Goal: Task Accomplishment & Management: Manage account settings

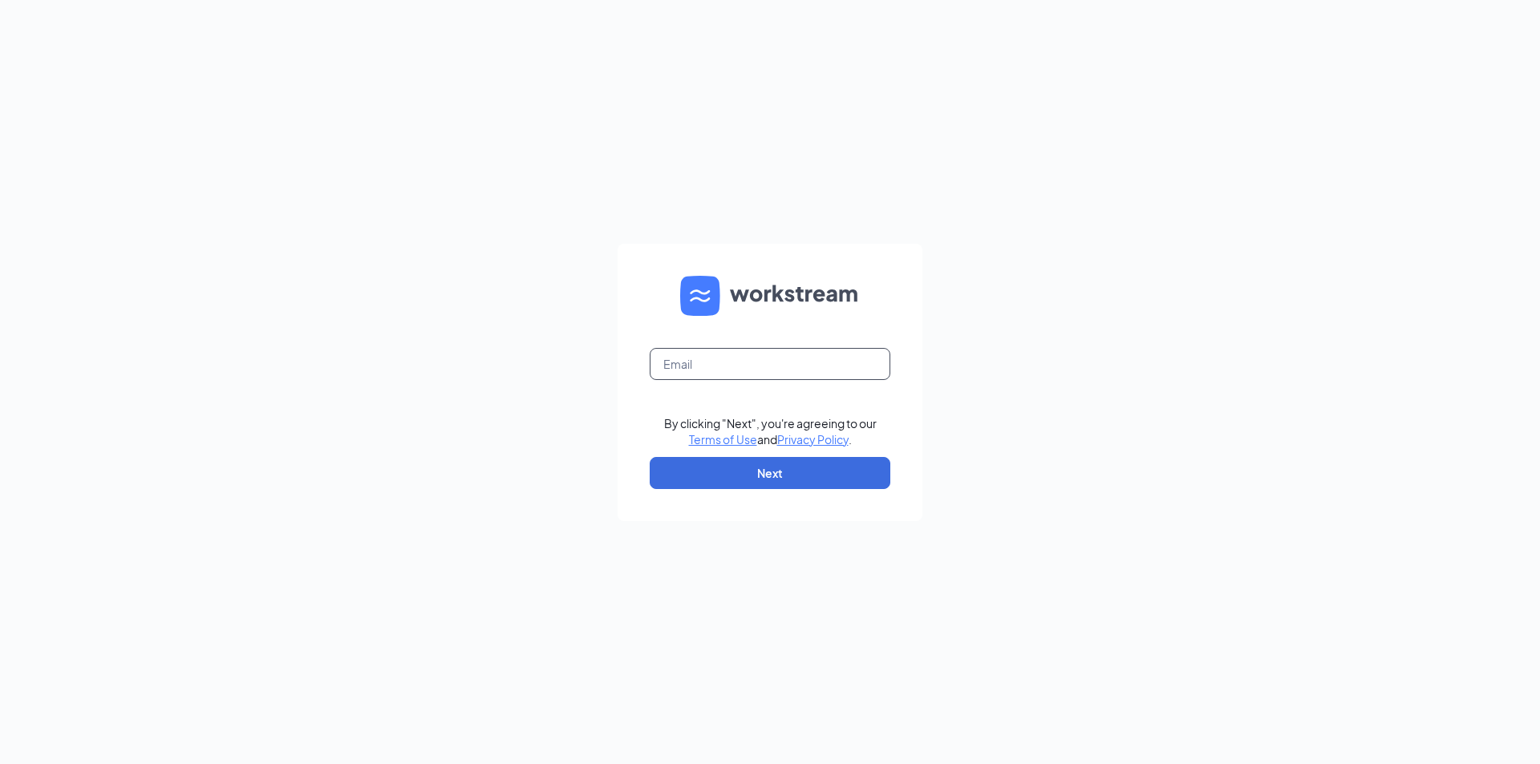
click at [879, 378] on input "text" at bounding box center [770, 364] width 241 height 32
click at [805, 467] on button "Next" at bounding box center [770, 473] width 241 height 32
click at [752, 374] on input "text" at bounding box center [770, 364] width 241 height 32
type input "[EMAIL_ADDRESS][DOMAIN_NAME]"
click at [752, 488] on button "Next" at bounding box center [770, 473] width 241 height 32
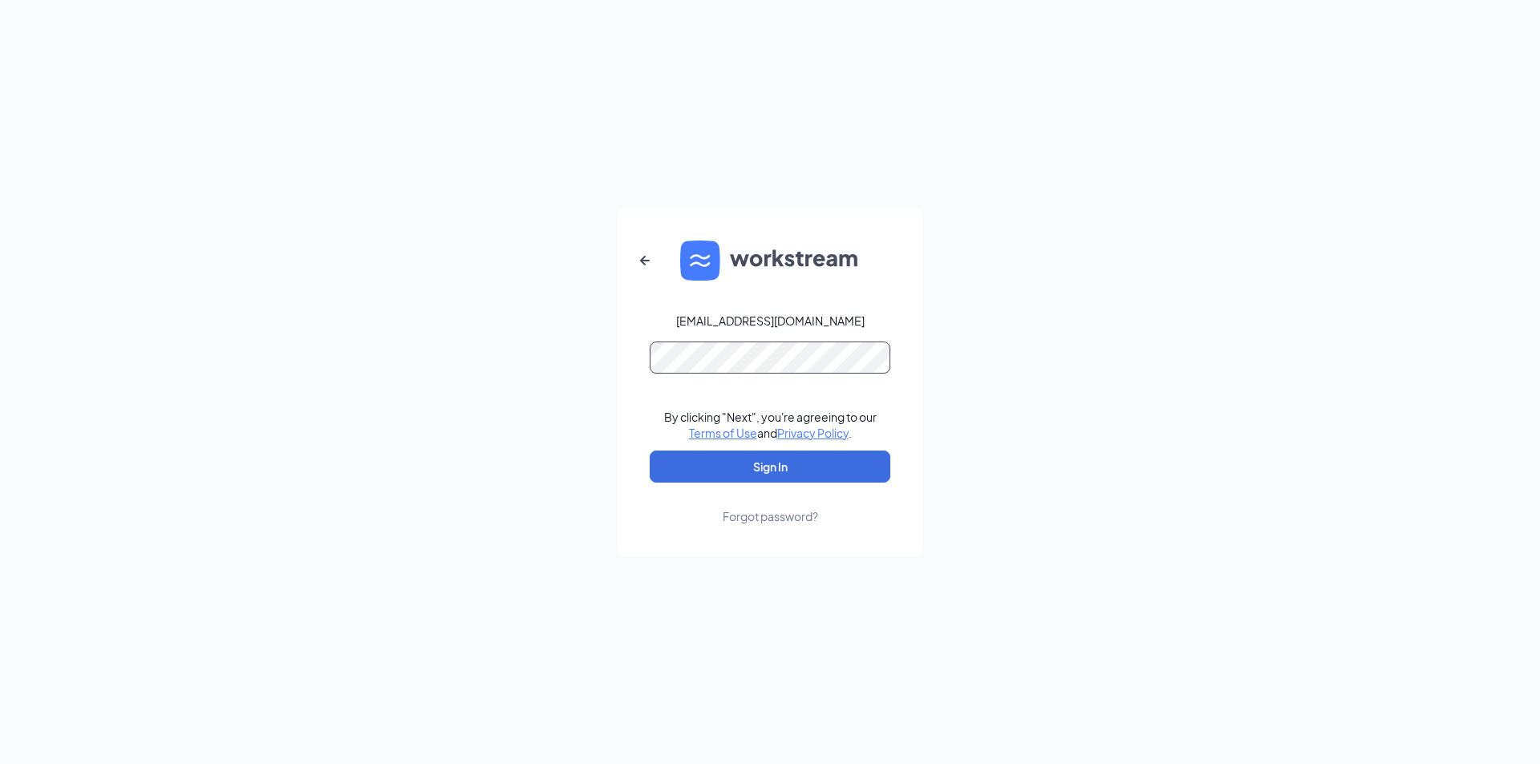
click at [650, 451] on button "Sign In" at bounding box center [770, 467] width 241 height 32
click at [773, 452] on button "Sign In" at bounding box center [770, 467] width 241 height 32
click at [789, 369] on div "Credential mismatches." at bounding box center [770, 367] width 241 height 51
click at [650, 451] on button "Sign In" at bounding box center [770, 467] width 241 height 32
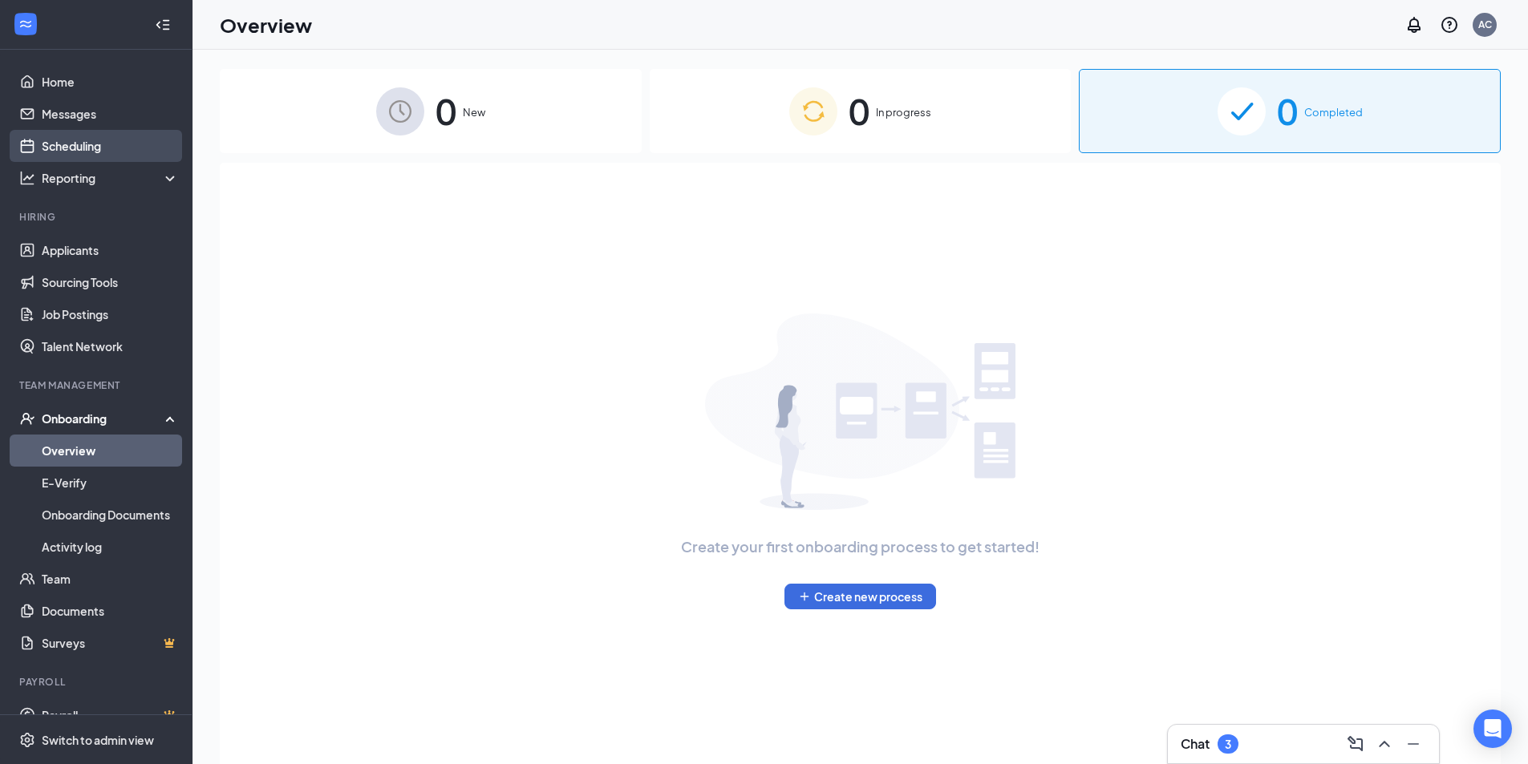
click at [93, 136] on link "Scheduling" at bounding box center [110, 146] width 137 height 32
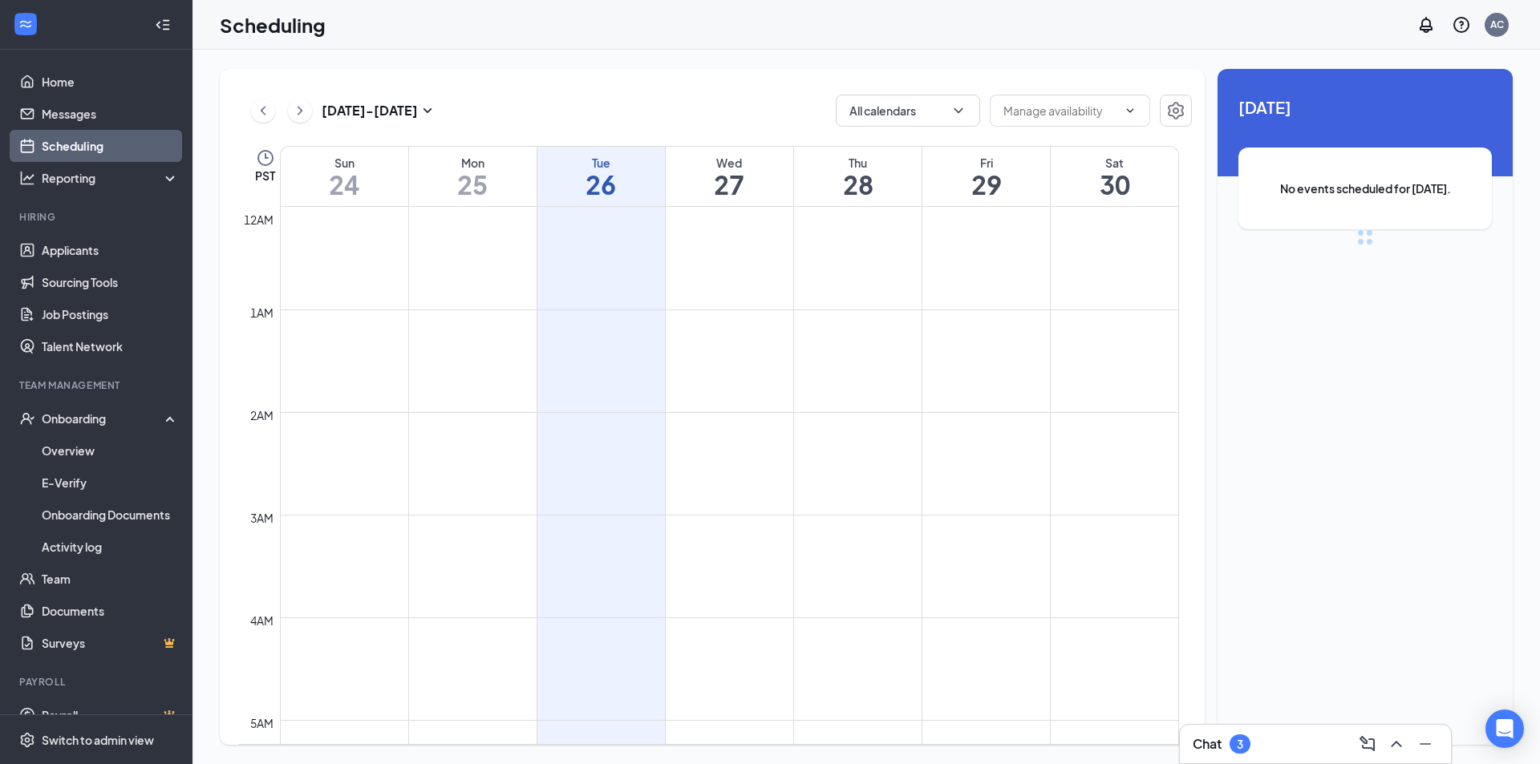
scroll to position [788, 0]
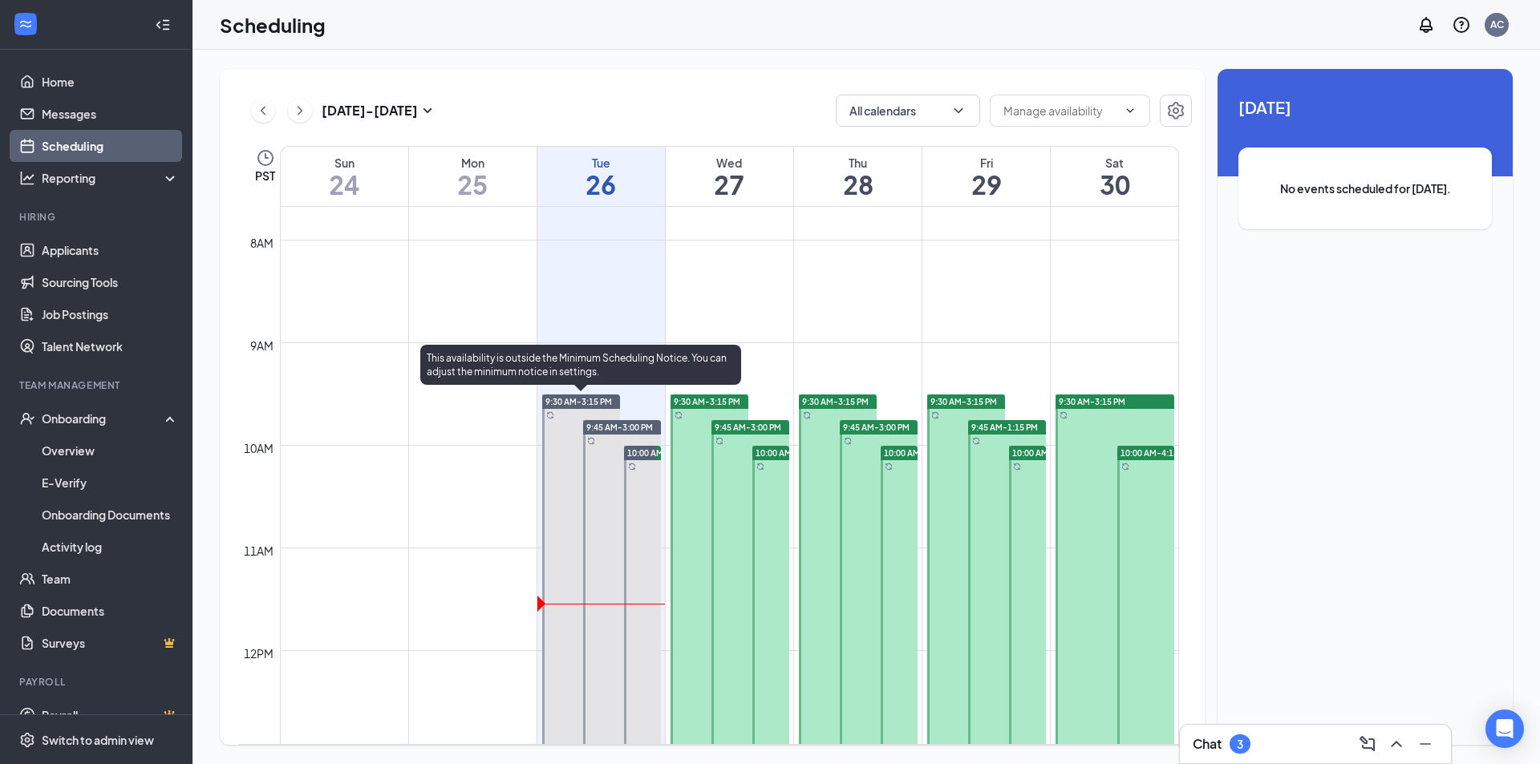
click at [582, 398] on span "9:30 AM-3:15 PM" at bounding box center [578, 401] width 67 height 11
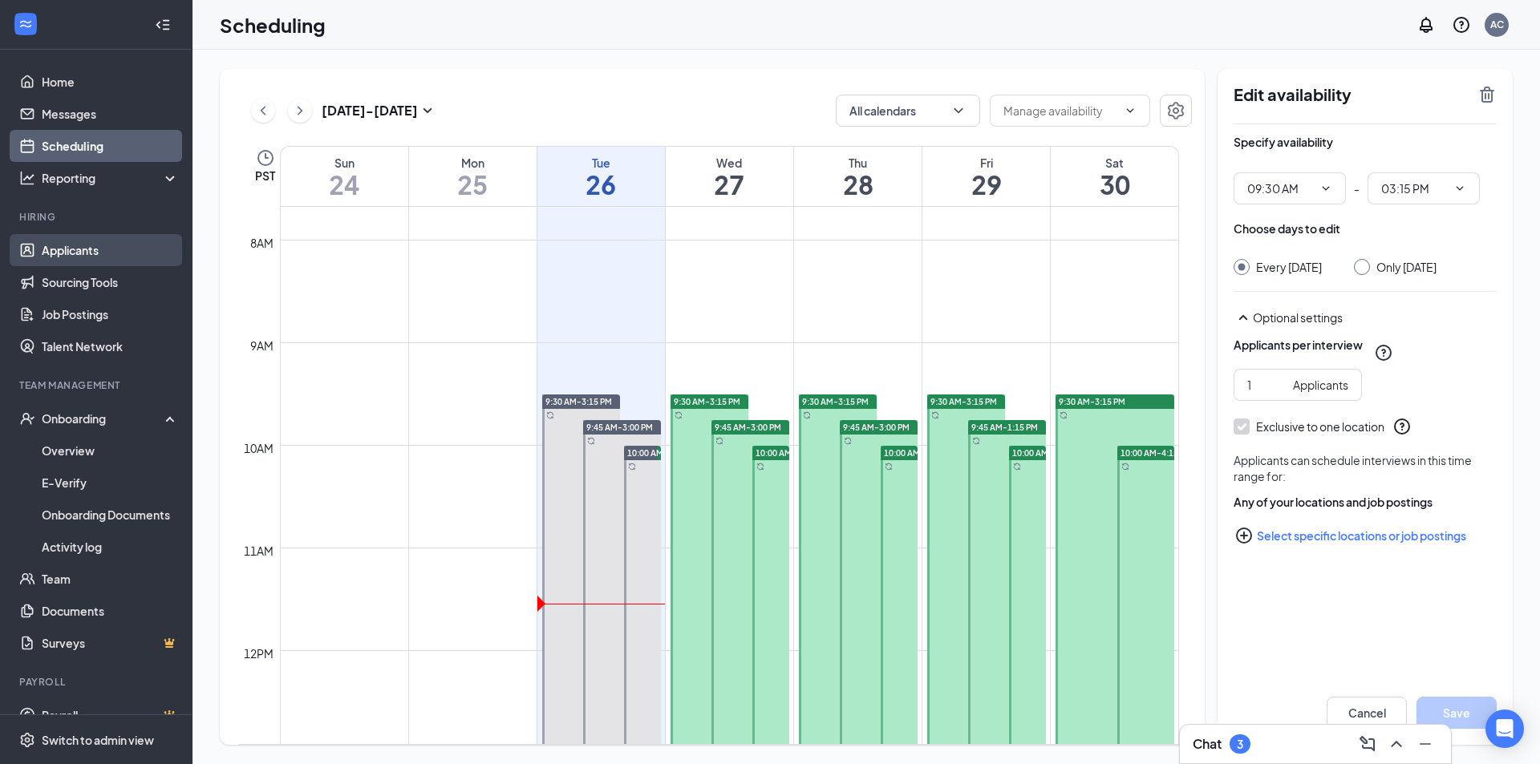
click at [120, 240] on link "Applicants" at bounding box center [110, 250] width 137 height 32
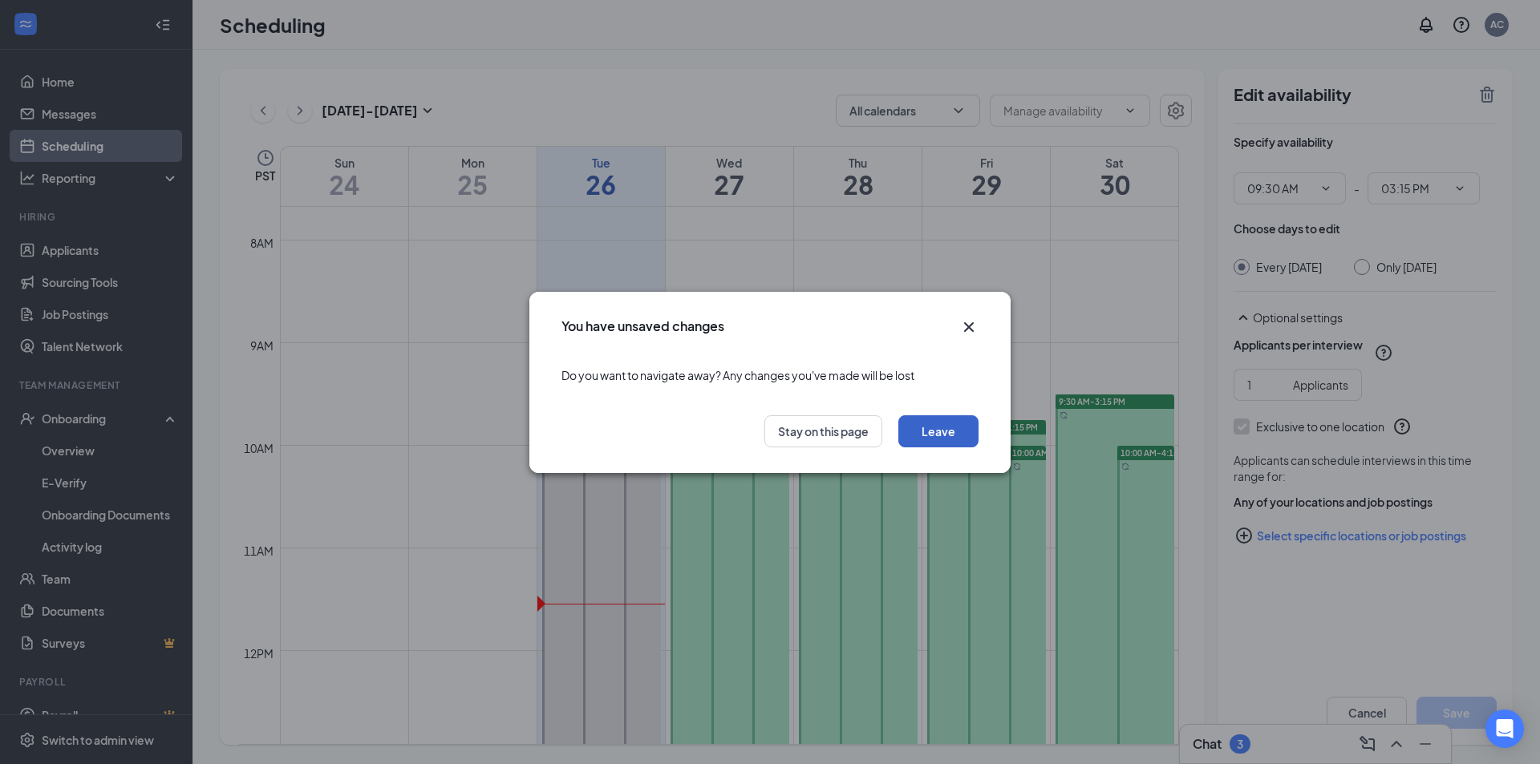
click at [915, 433] on button "Leave" at bounding box center [938, 431] width 80 height 32
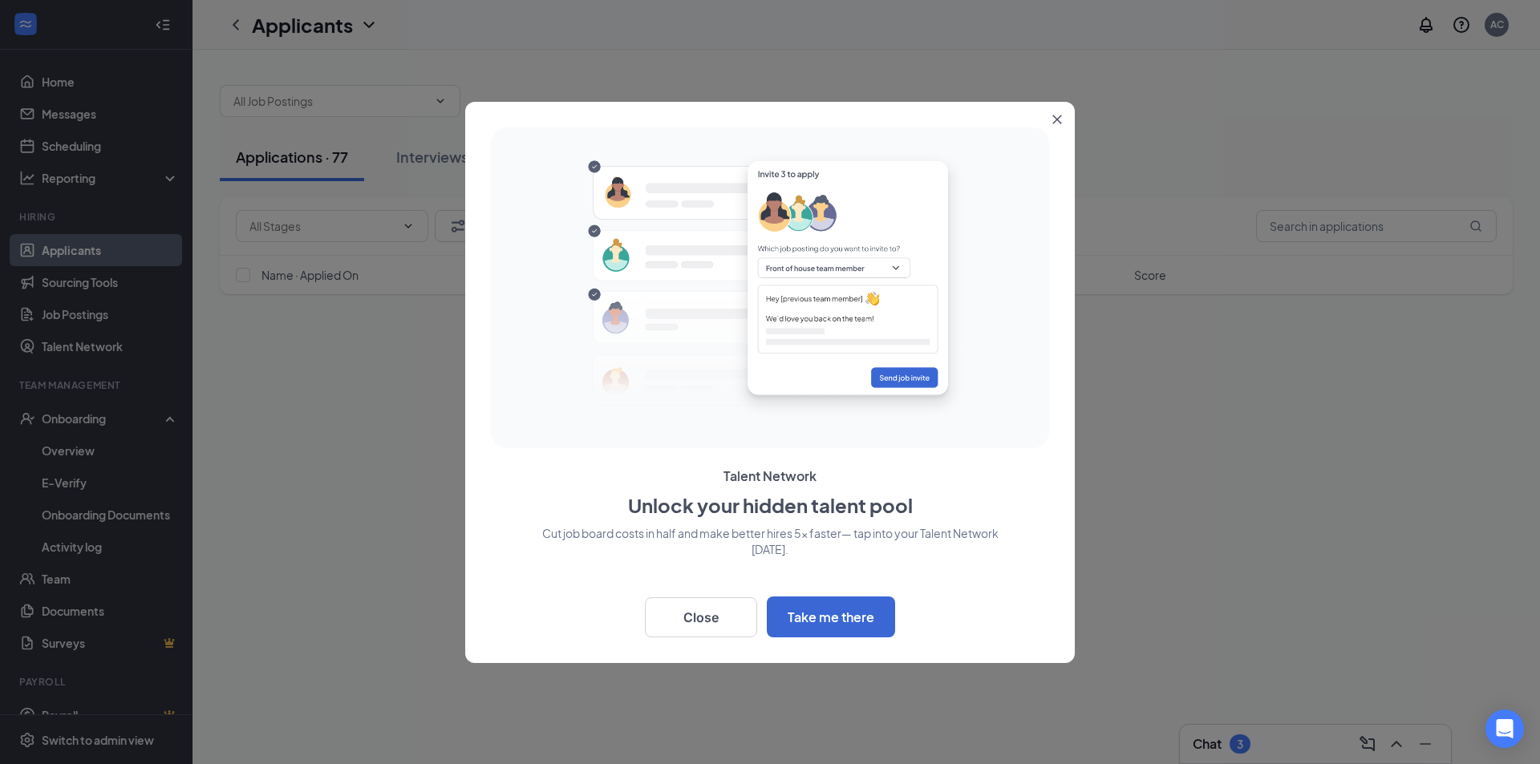
click at [1056, 117] on button "Close" at bounding box center [1060, 116] width 29 height 29
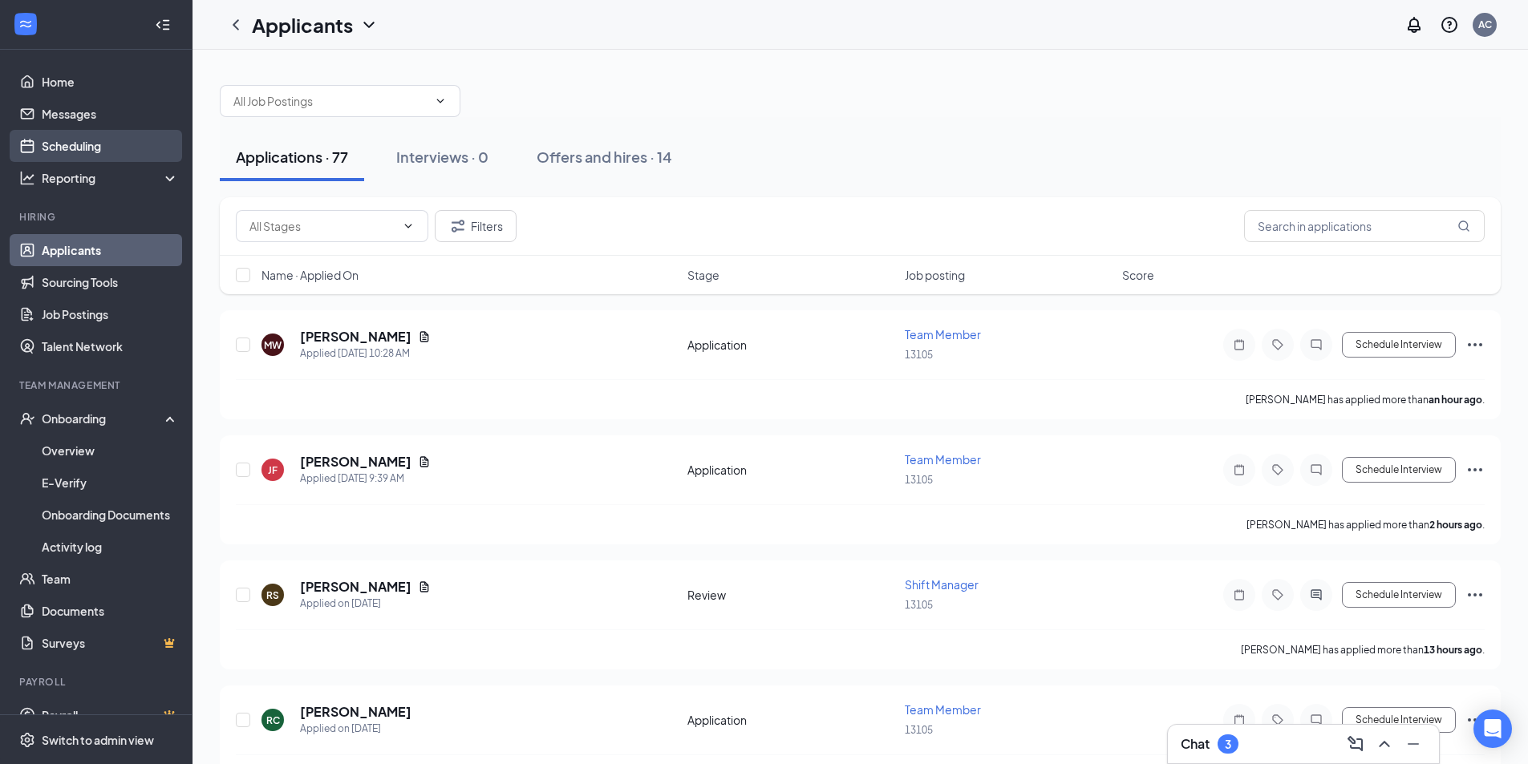
click at [55, 147] on link "Scheduling" at bounding box center [110, 146] width 137 height 32
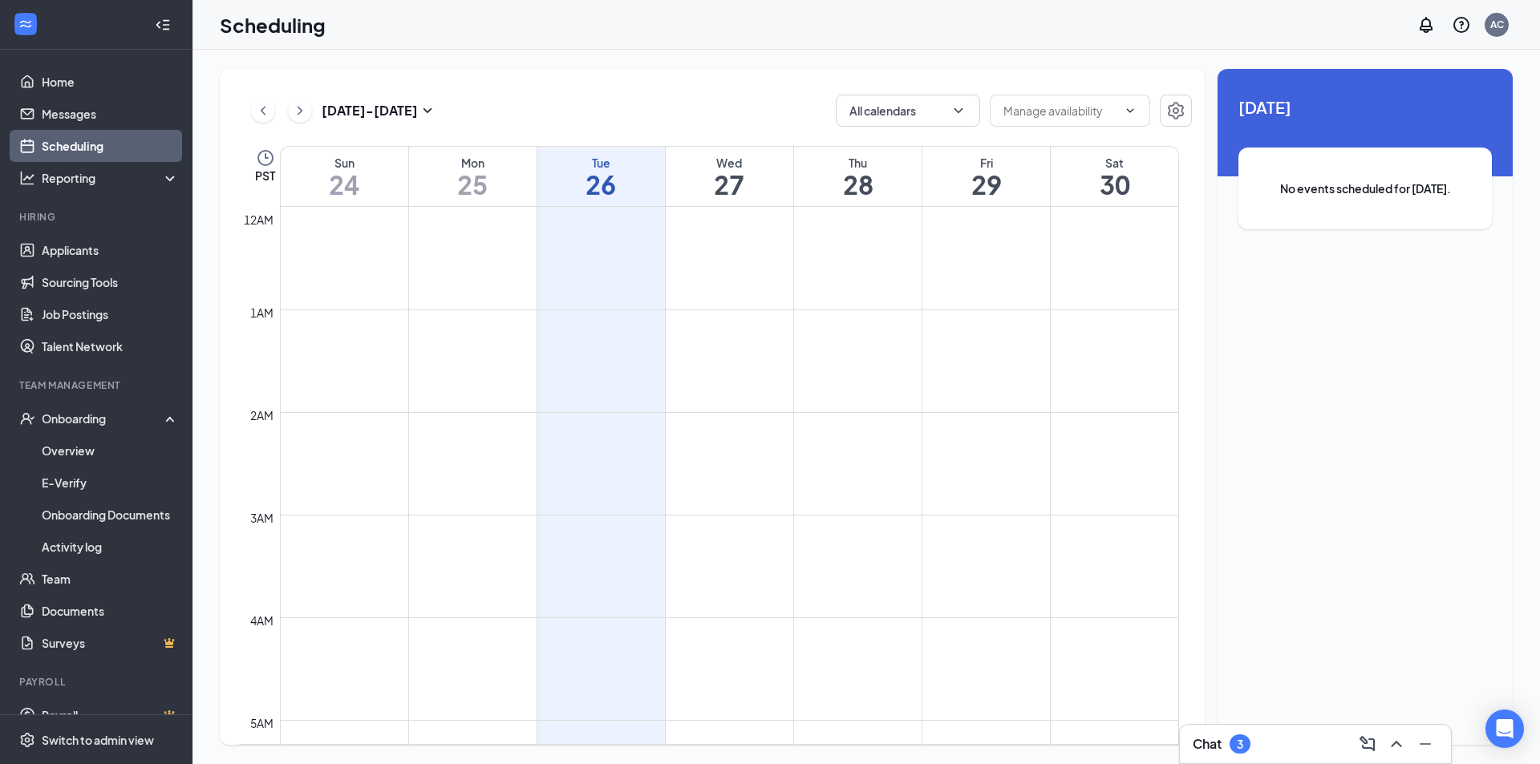
scroll to position [788, 0]
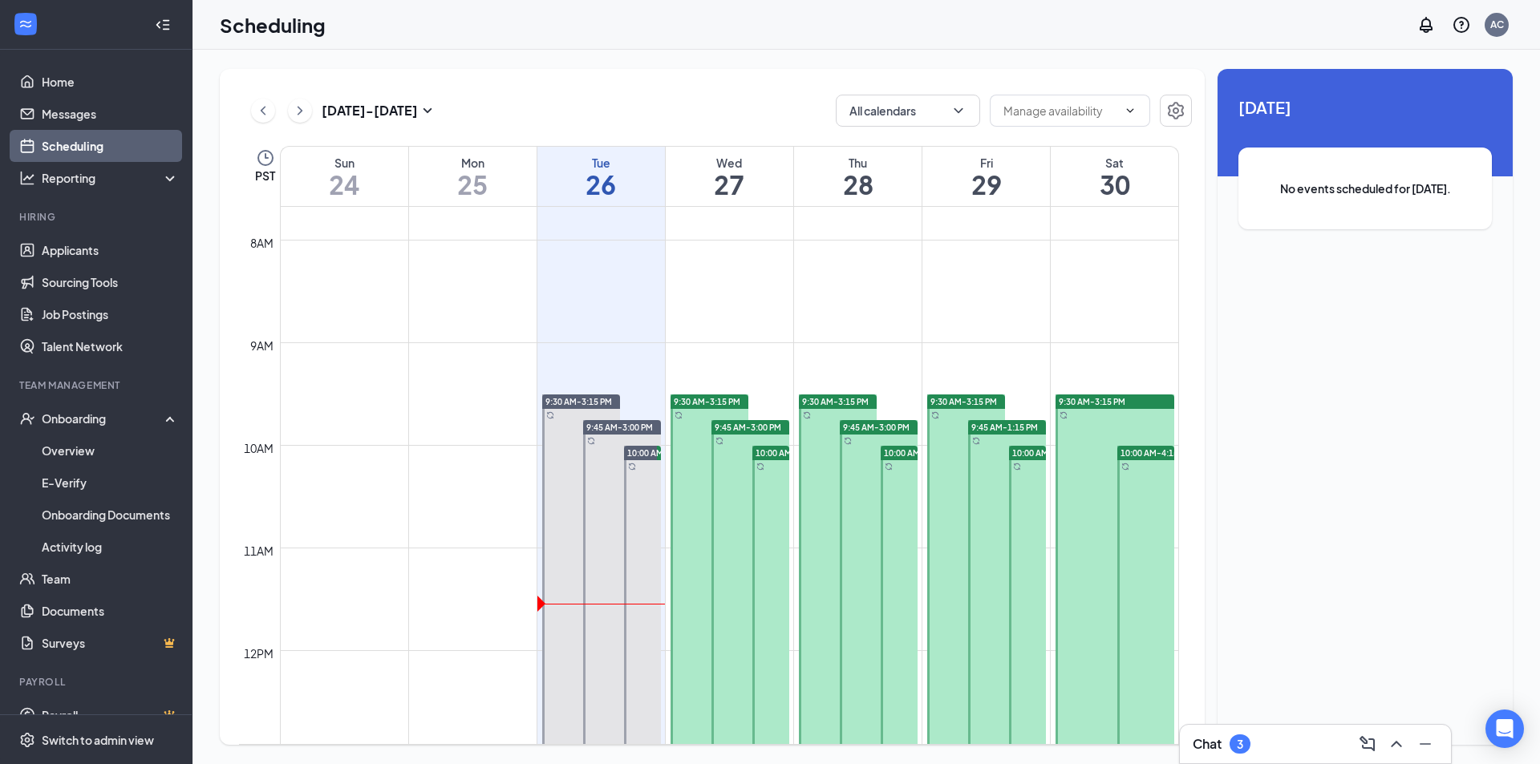
click at [845, 419] on div at bounding box center [838, 690] width 78 height 590
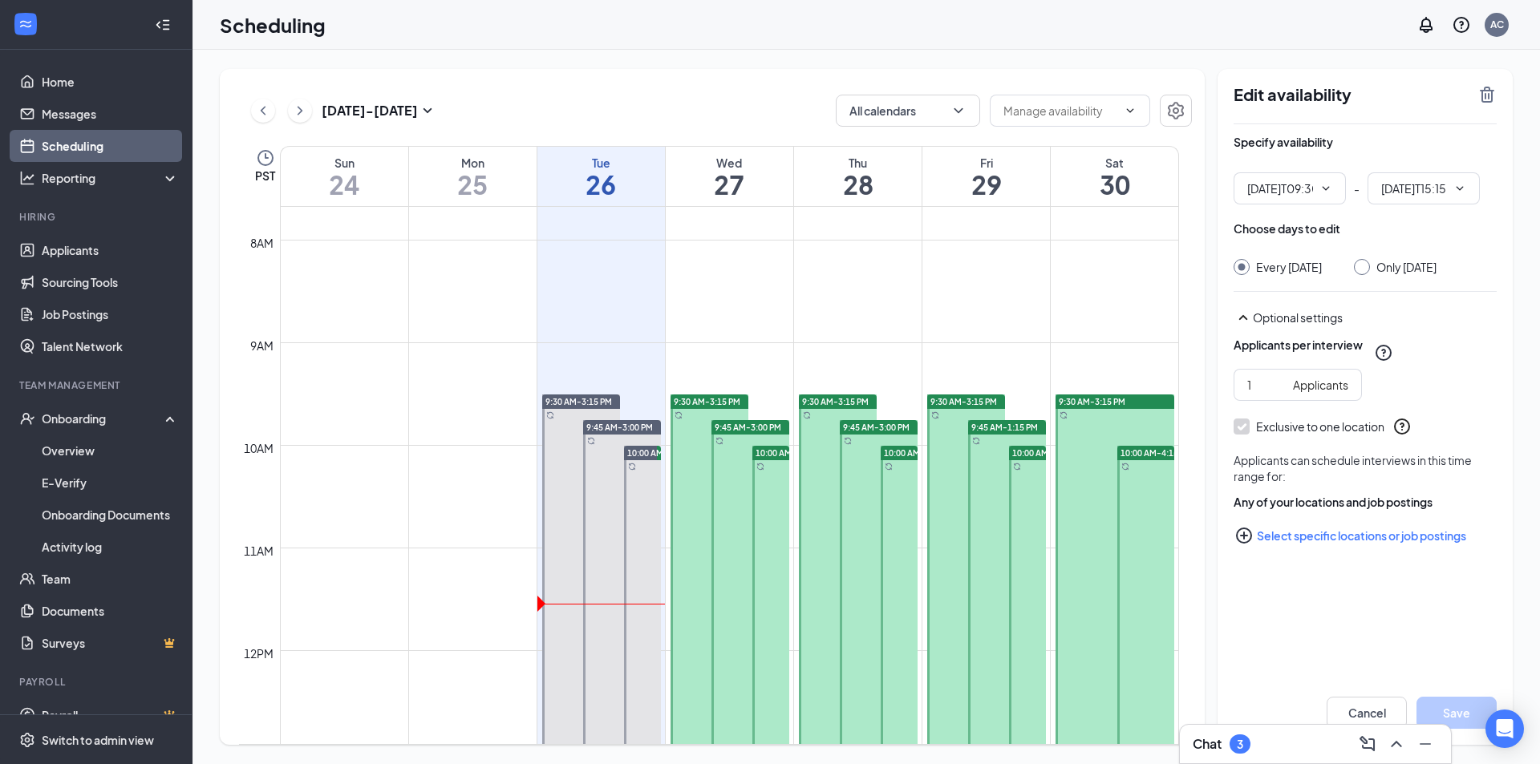
type input "09:30 AM"
type input "03:15 PM"
click at [105, 121] on link "Messages" at bounding box center [110, 114] width 137 height 32
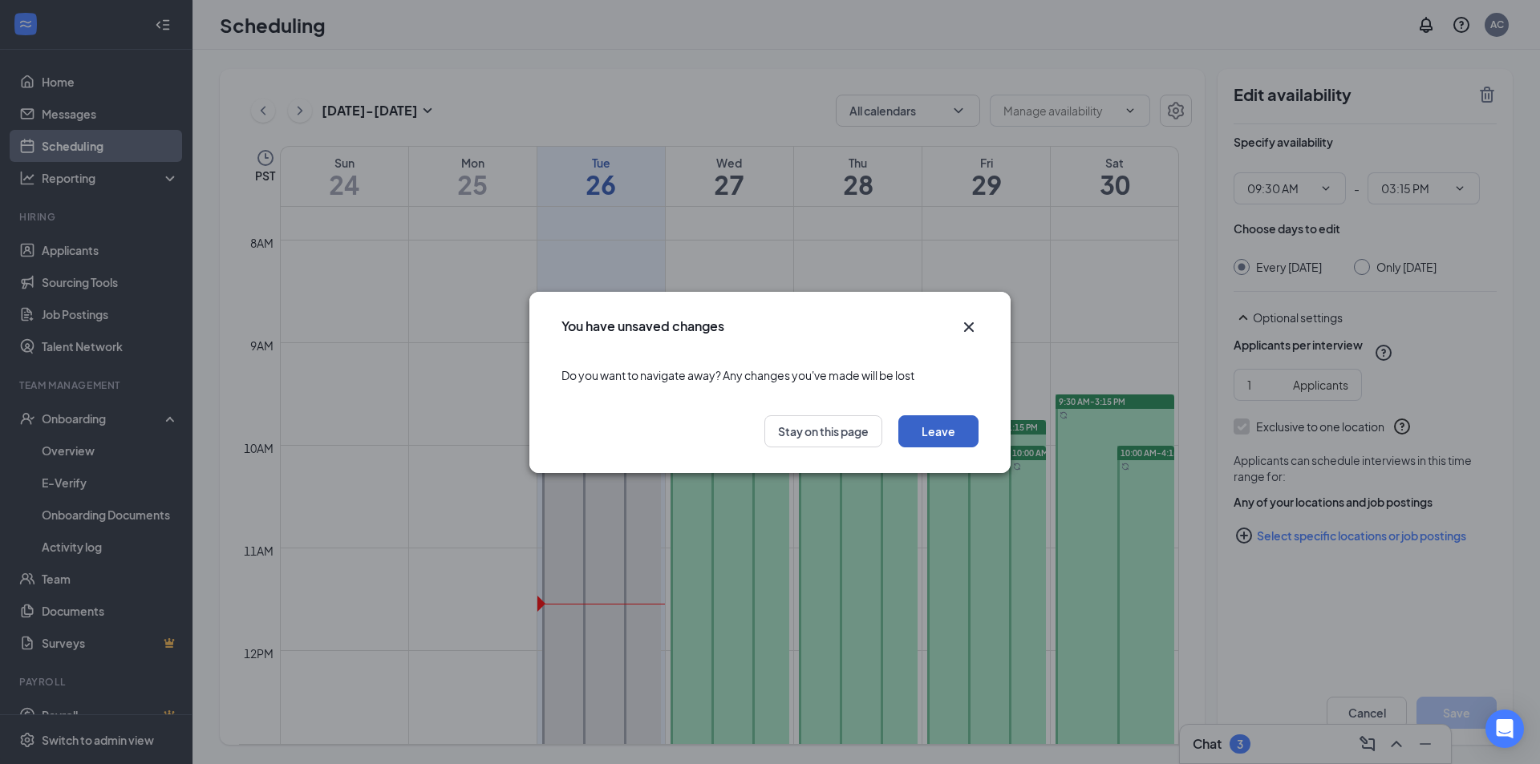
click at [922, 417] on button "Leave" at bounding box center [938, 431] width 80 height 32
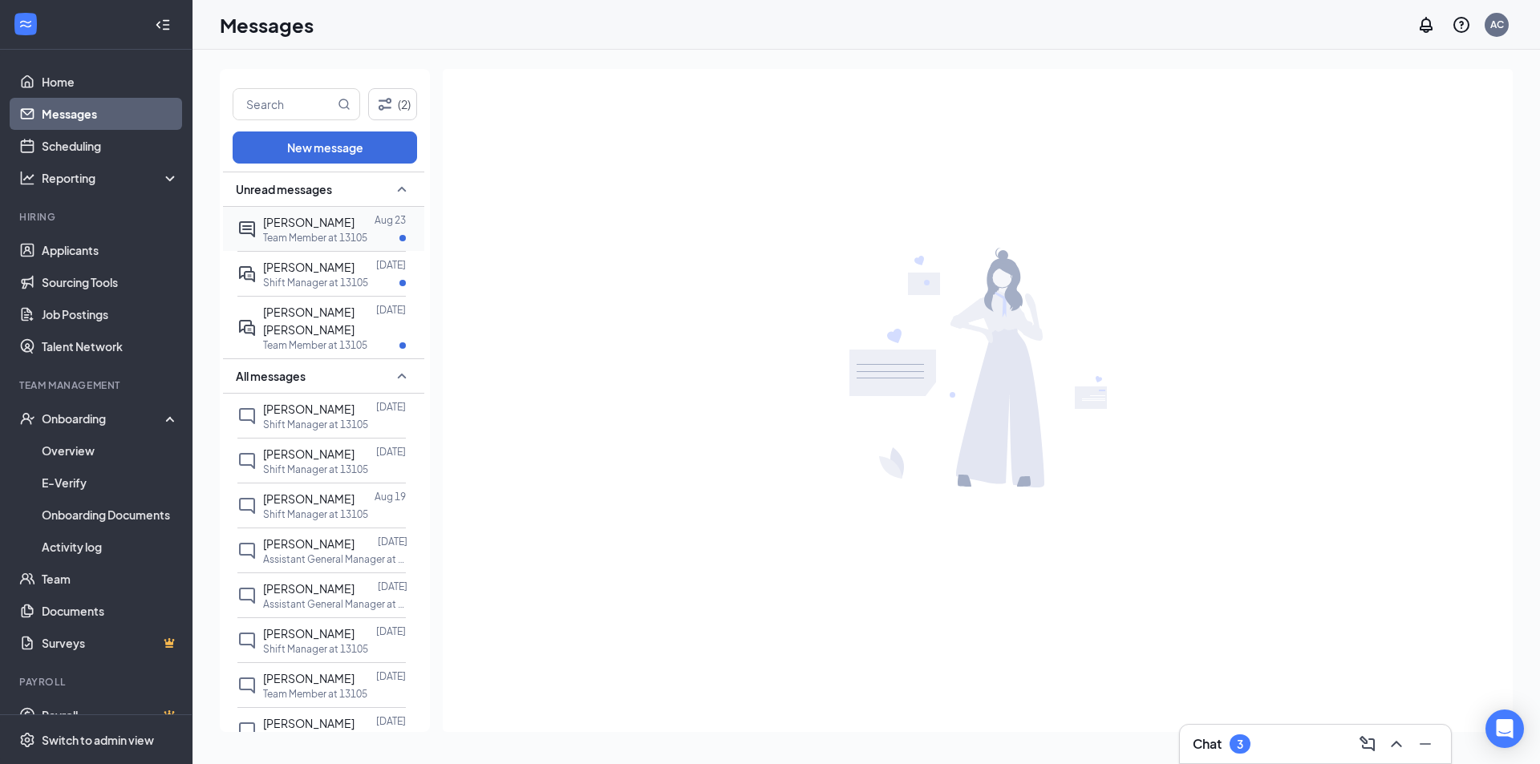
drag, startPoint x: 332, startPoint y: 239, endPoint x: 348, endPoint y: 241, distance: 16.1
click at [334, 231] on div "Mychael Ramirez-Rodriguez" at bounding box center [308, 222] width 91 height 18
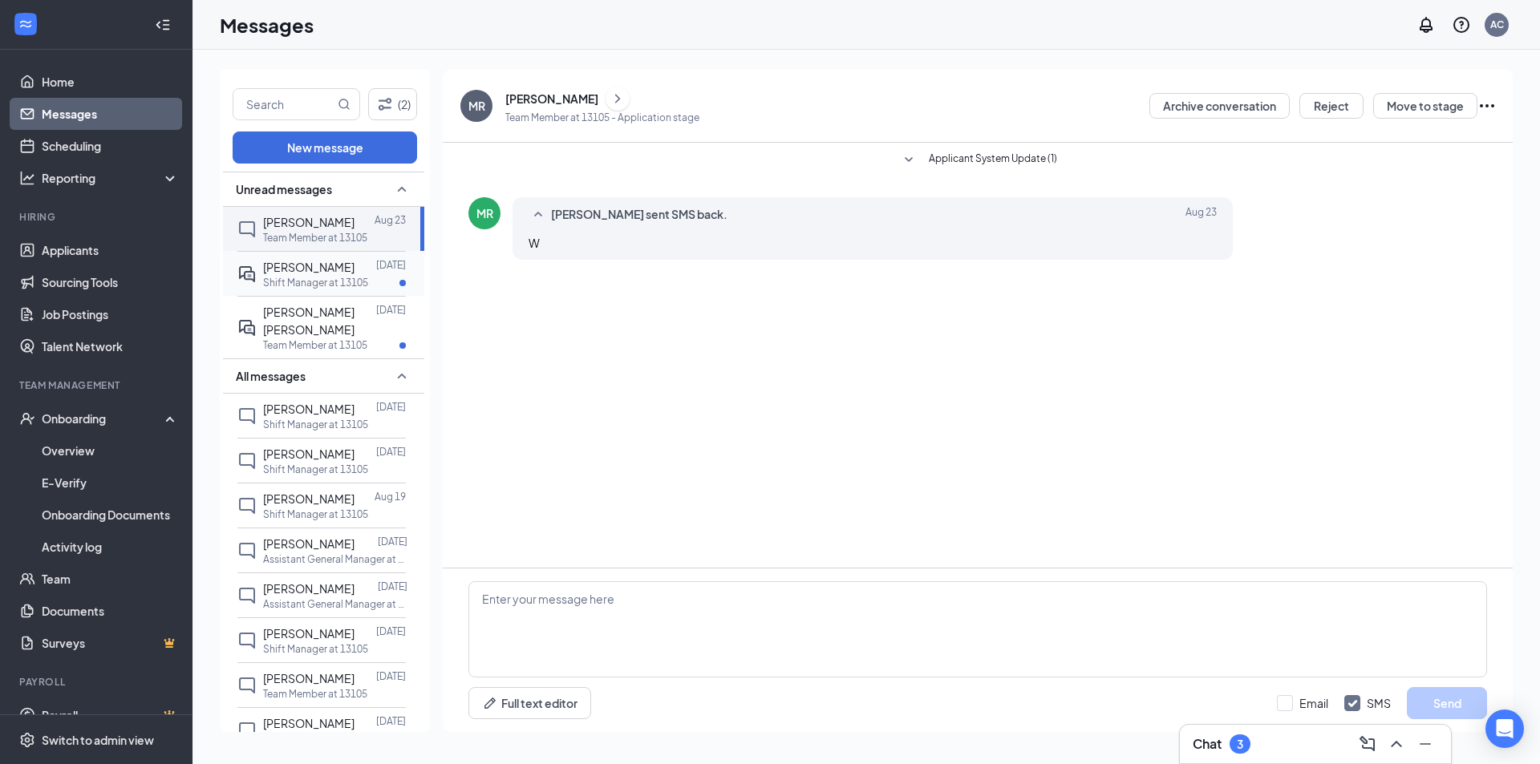
click at [354, 290] on p "Shift Manager at 13105" at bounding box center [315, 283] width 105 height 14
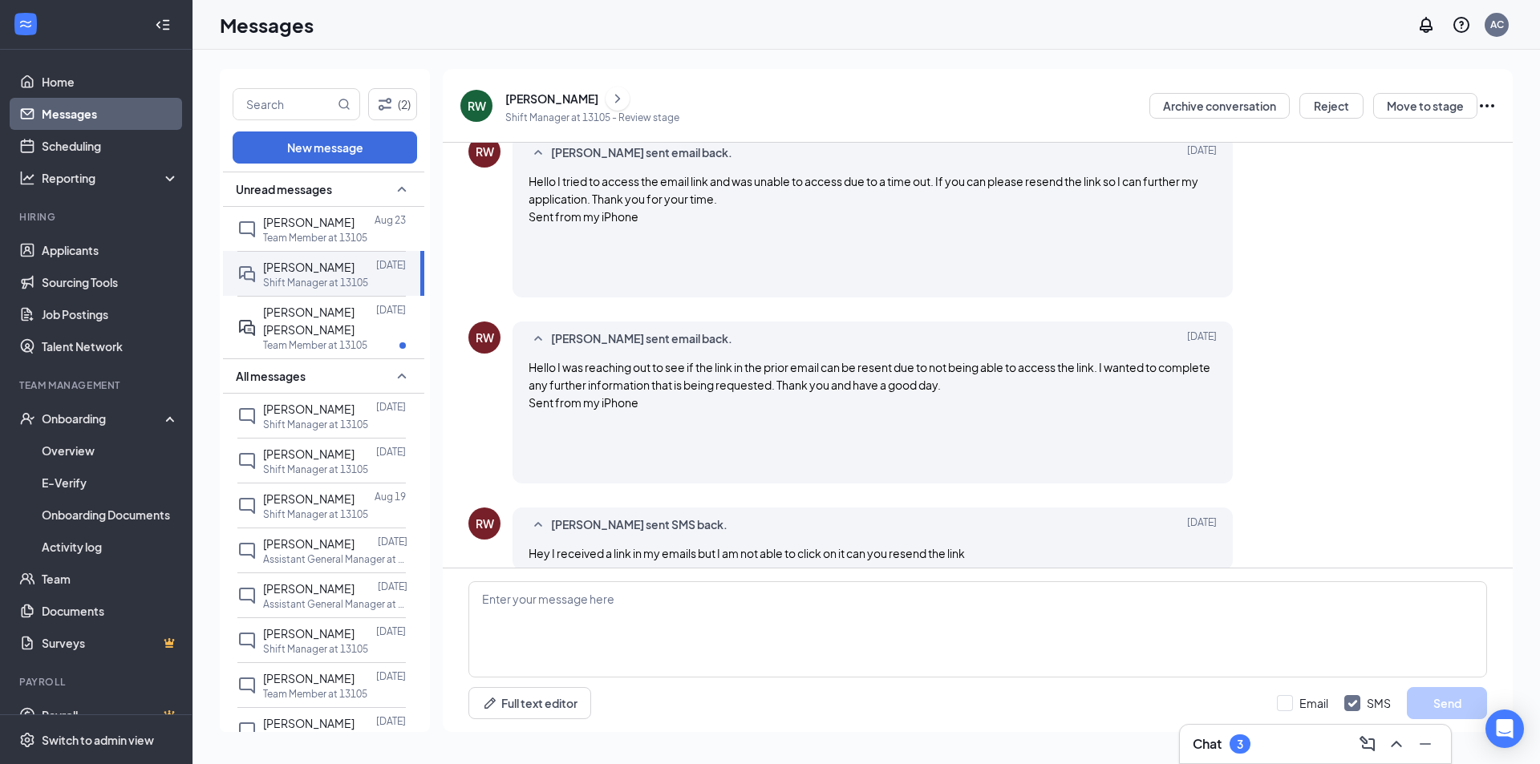
scroll to position [186, 0]
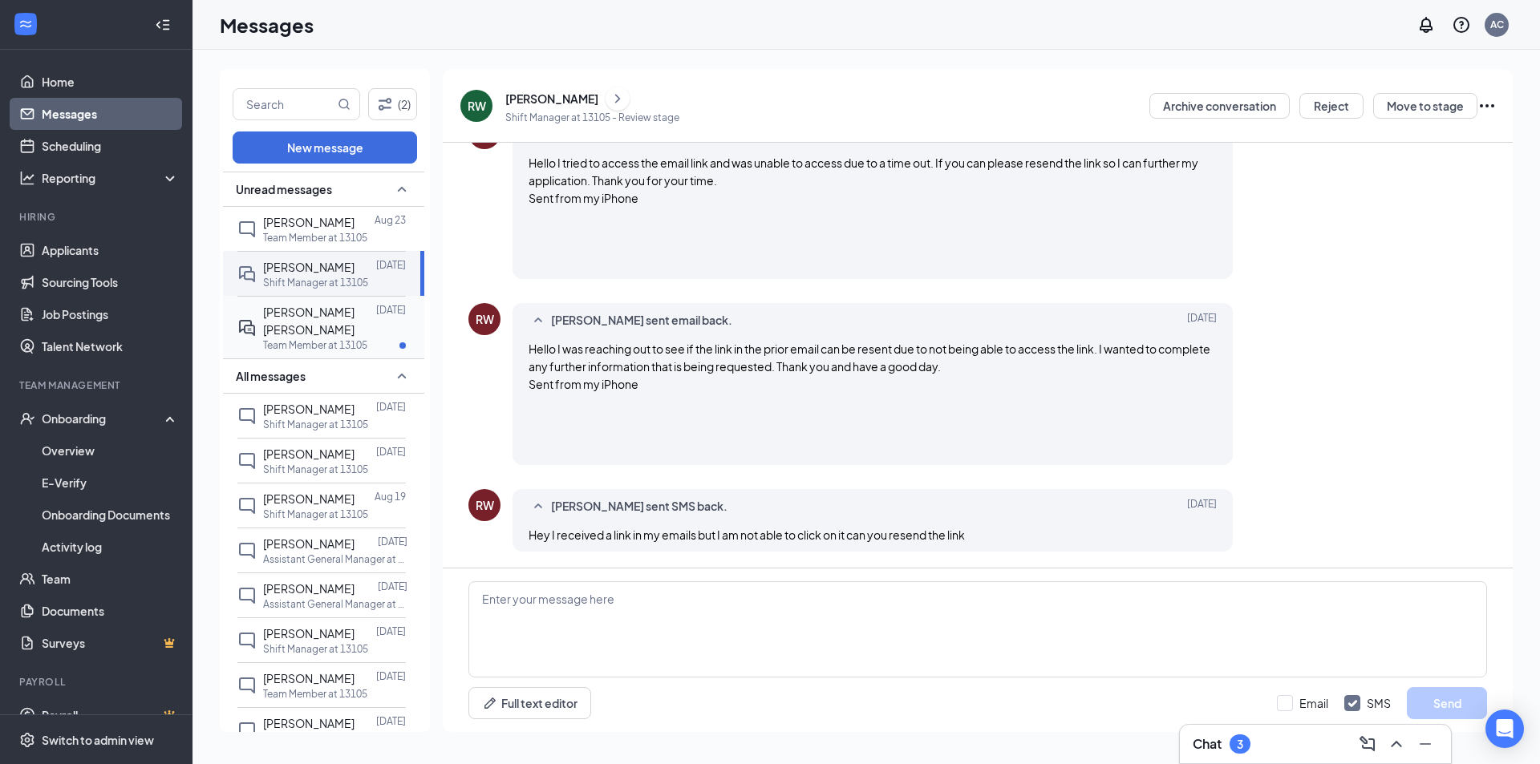
click at [312, 335] on span "Maria alejandra Sarabia villarroel" at bounding box center [308, 321] width 91 height 32
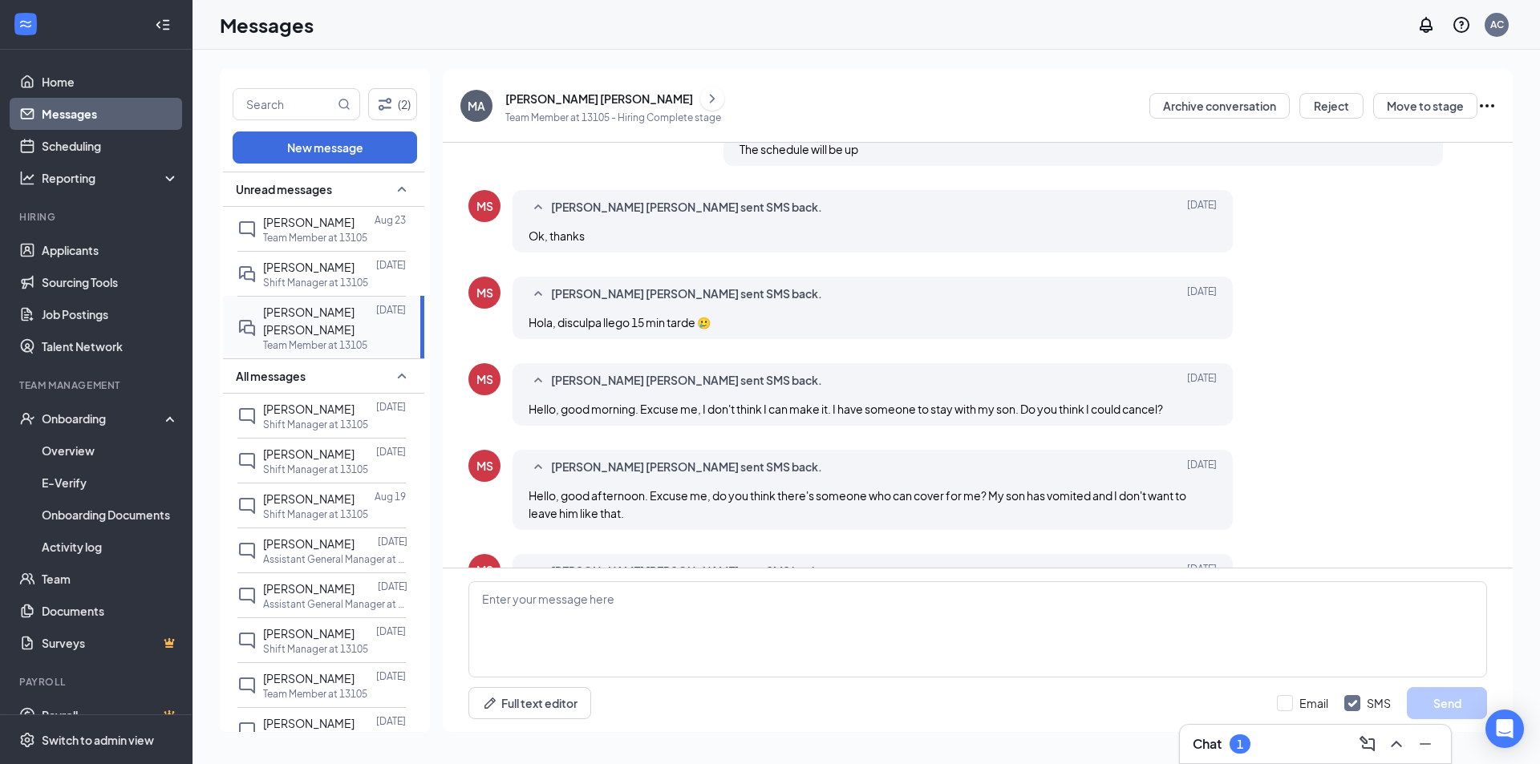
scroll to position [510, 0]
